Goal: Transaction & Acquisition: Purchase product/service

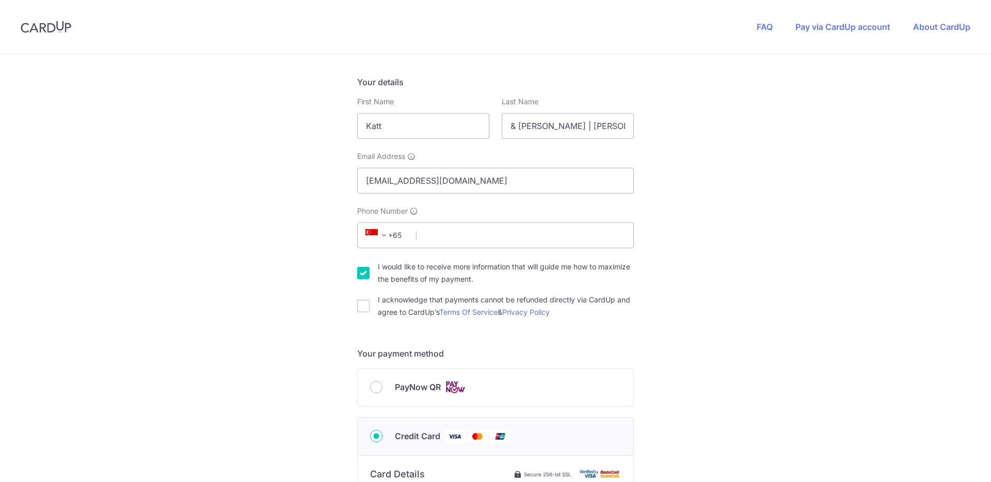
scroll to position [197, 0]
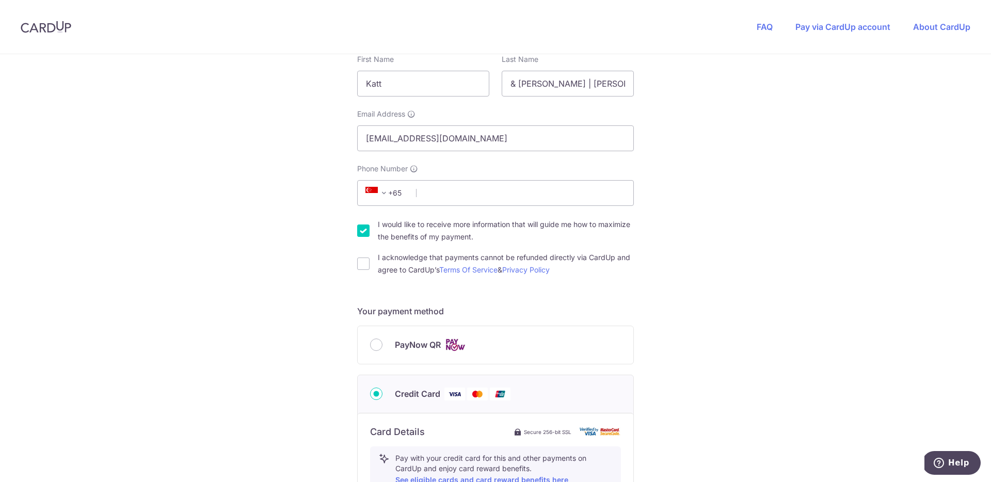
click at [480, 206] on div "Your details First Name Katt Last Name & [PERSON_NAME] | [PERSON_NAME] Email Ad…" at bounding box center [495, 155] width 277 height 243
click at [482, 198] on input "Phone Number" at bounding box center [495, 193] width 277 height 26
type input "86970738"
click at [679, 236] on div "You are paying THE MOVEMENT STUDIO PTE. LTD. THE MOVEMENT STUDIO PTE. LTD. uses…" at bounding box center [495, 360] width 991 height 1007
click at [362, 232] on input "I would like to receive more information that will guide me how to maximize the…" at bounding box center [363, 231] width 12 height 12
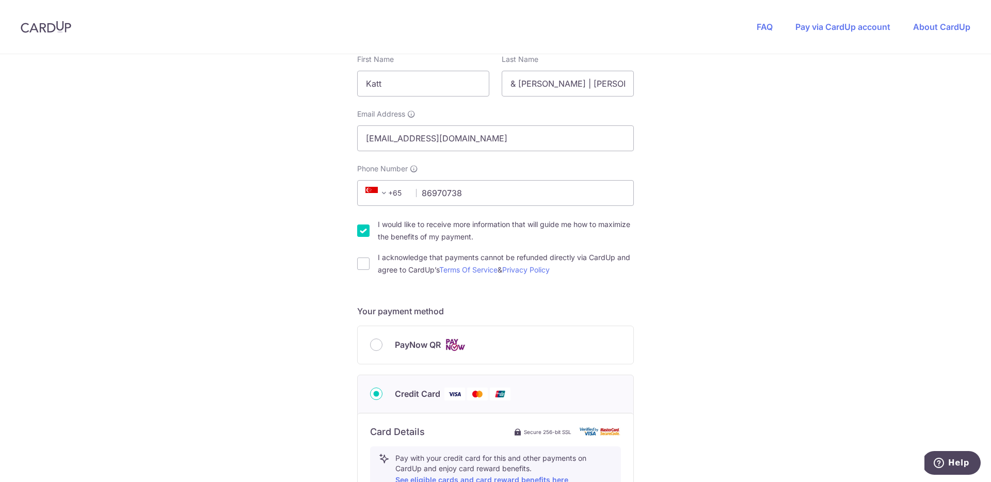
checkbox input "false"
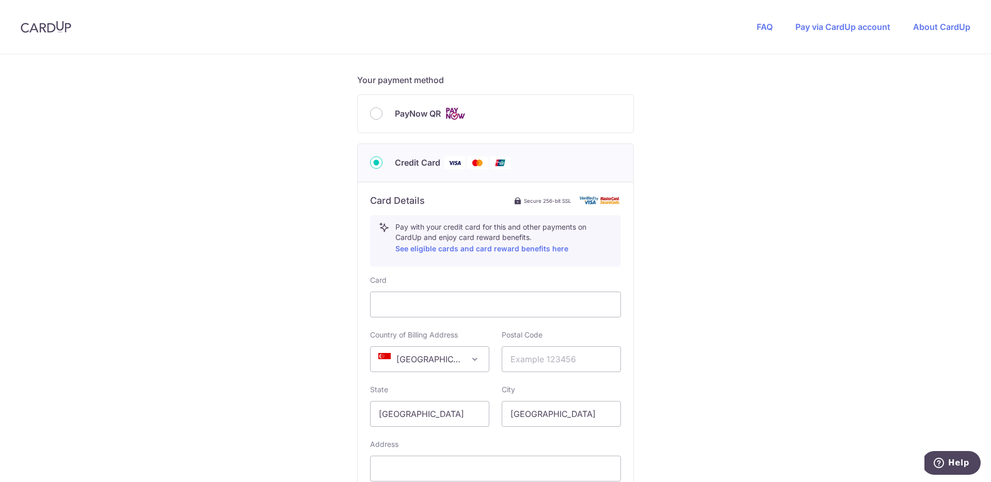
scroll to position [430, 0]
drag, startPoint x: 518, startPoint y: 237, endPoint x: 444, endPoint y: 228, distance: 74.5
click at [444, 228] on p "Pay with your credit card for this and other payments on CardUp and enjoy card …" at bounding box center [503, 236] width 217 height 33
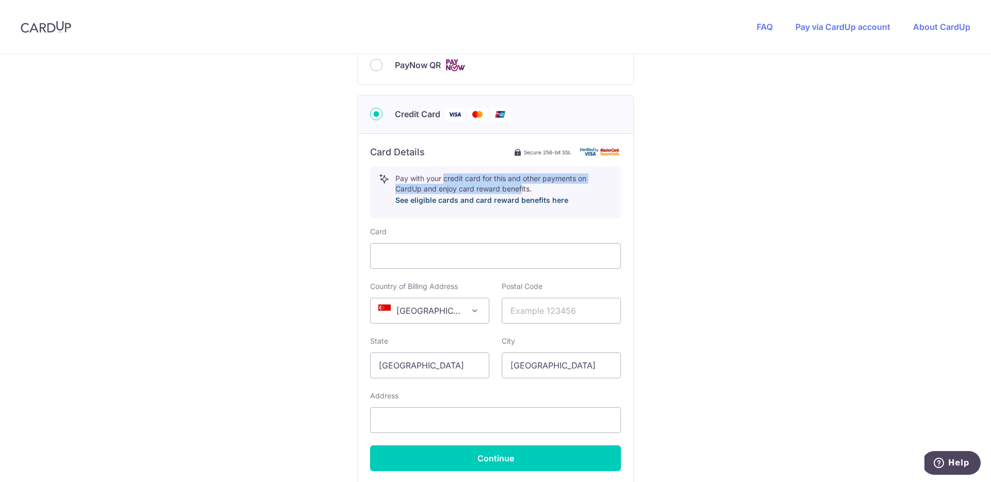
scroll to position [476, 0]
click at [540, 203] on link "See eligible cards and card reward benefits here" at bounding box center [481, 200] width 173 height 9
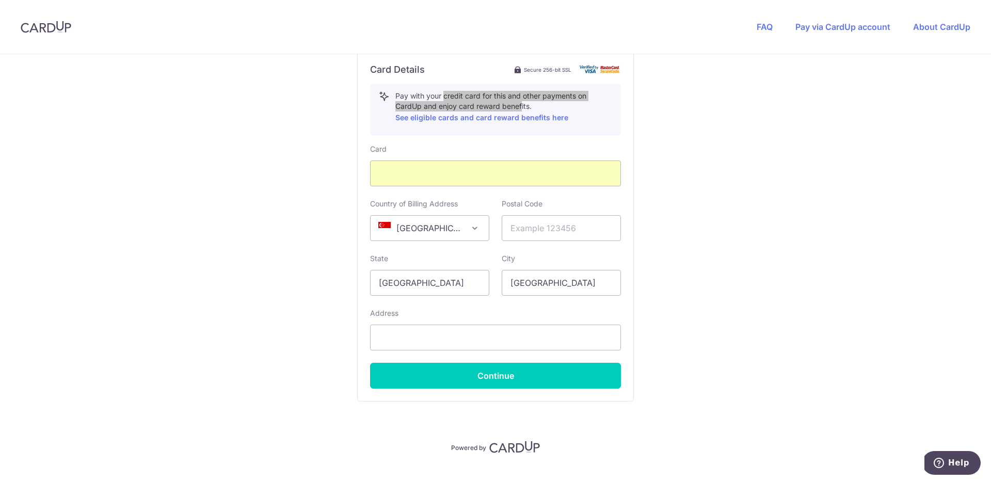
scroll to position [579, 0]
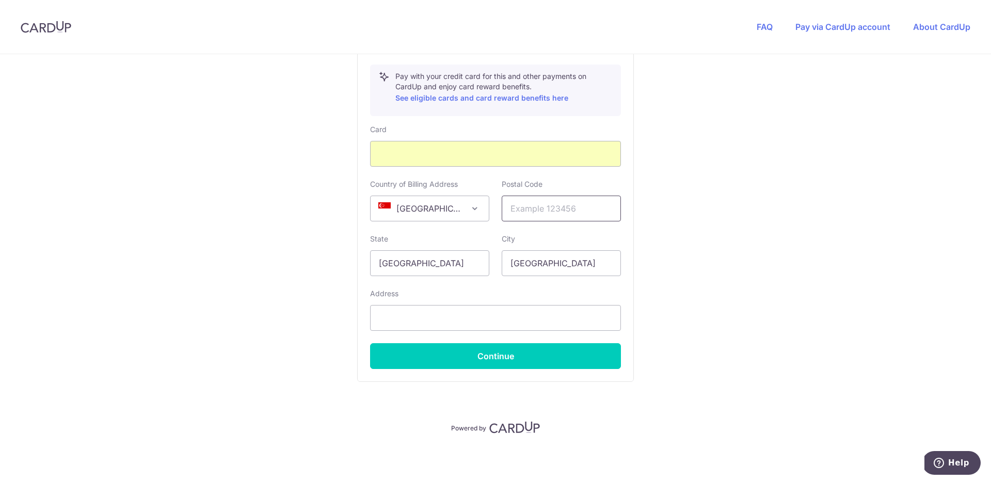
click at [585, 211] on input "text" at bounding box center [561, 209] width 119 height 26
type input "098647"
type input "[STREET_ADDRESS]"
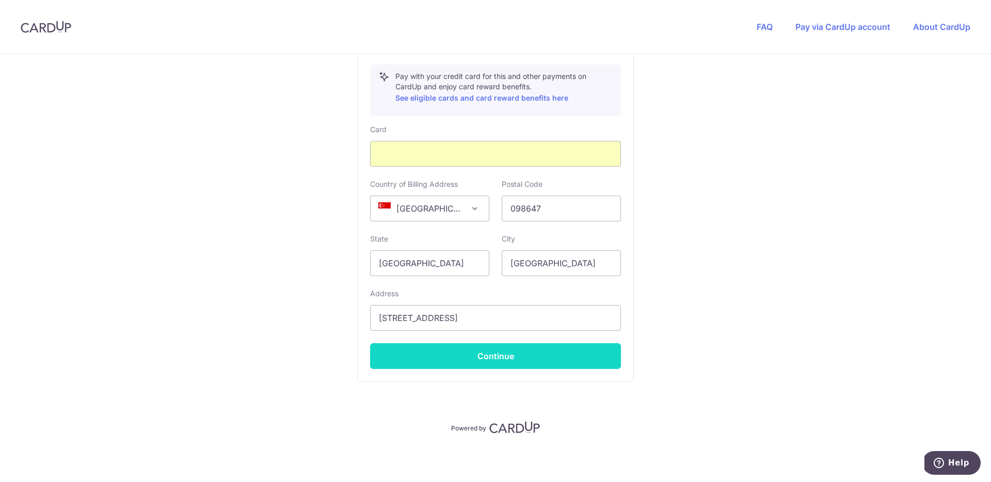
click at [552, 352] on button "Continue" at bounding box center [495, 356] width 251 height 26
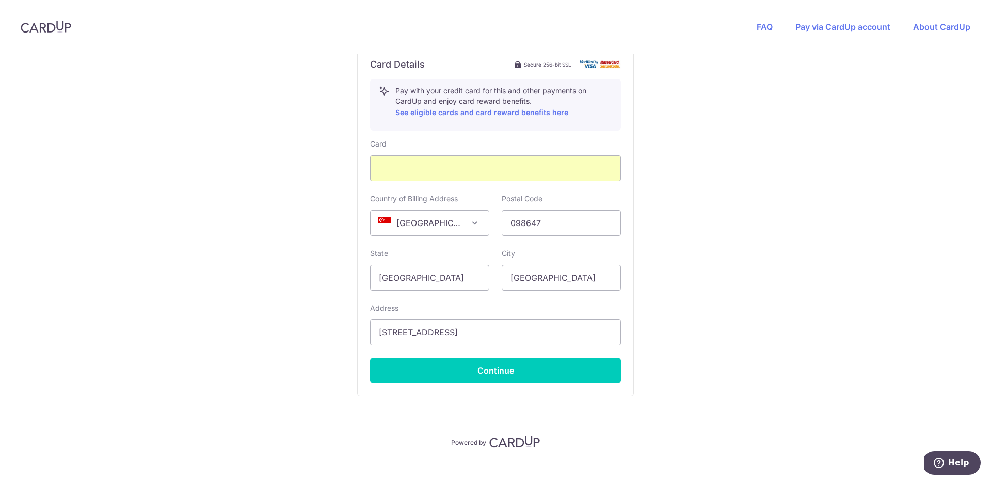
scroll to position [193, 0]
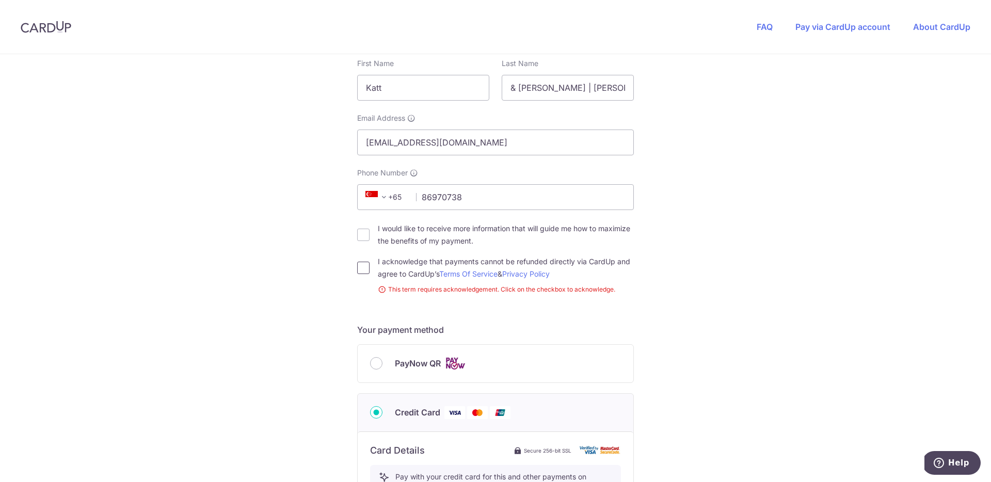
click at [361, 271] on input "I acknowledge that payments cannot be refunded directly via CardUp and agree to…" at bounding box center [363, 268] width 12 height 12
checkbox input "true"
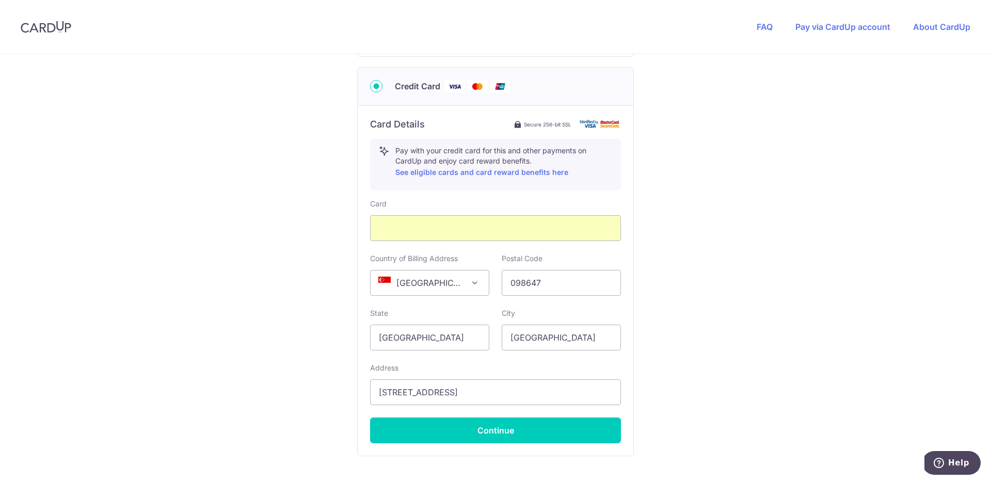
scroll to position [579, 0]
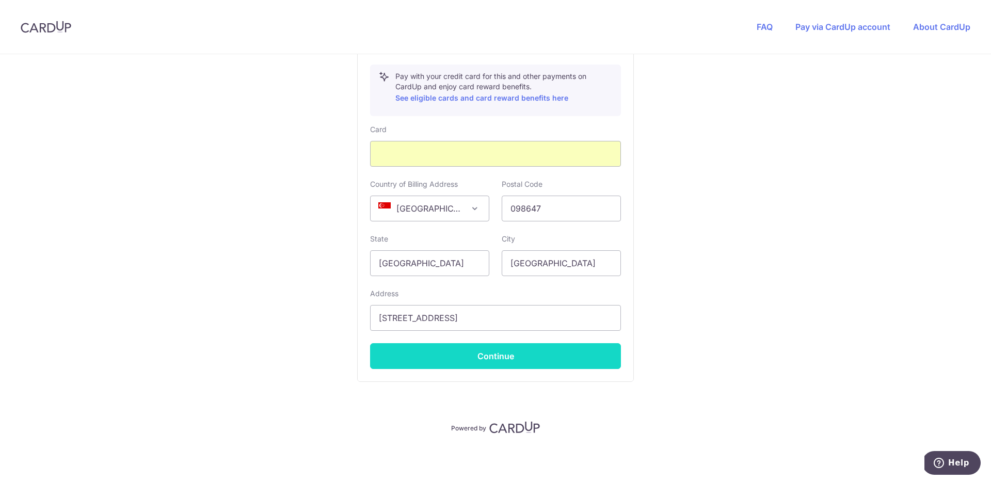
click at [558, 357] on button "Continue" at bounding box center [495, 356] width 251 height 26
type input "**** 0918"
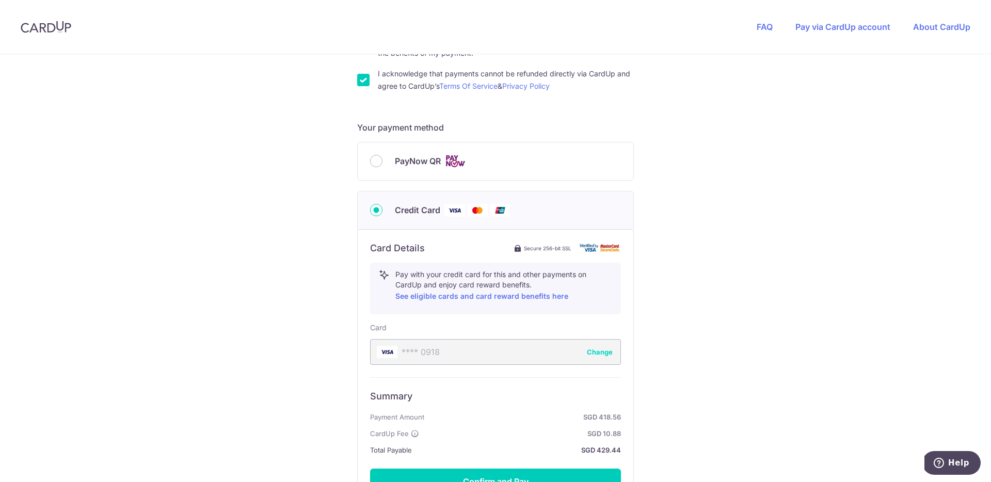
scroll to position [506, 0]
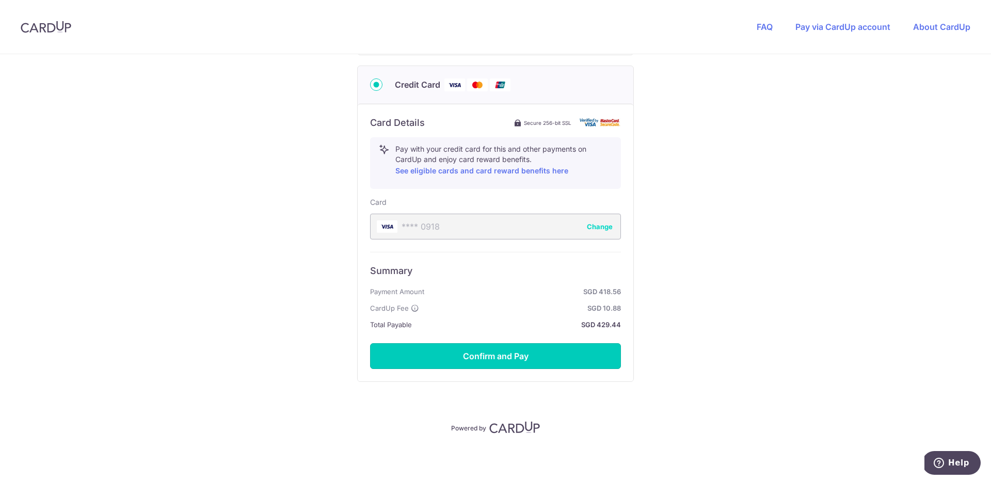
click at [558, 357] on button "Confirm and Pay" at bounding box center [495, 356] width 251 height 26
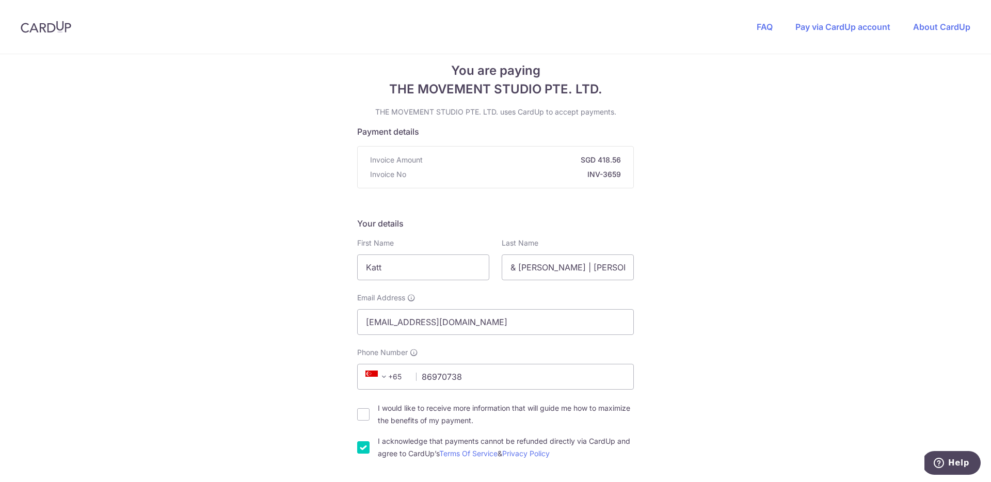
scroll to position [14, 0]
